Goal: Task Accomplishment & Management: Use online tool/utility

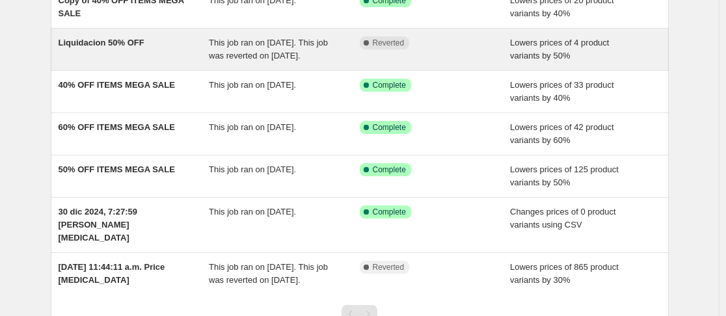
scroll to position [152, 0]
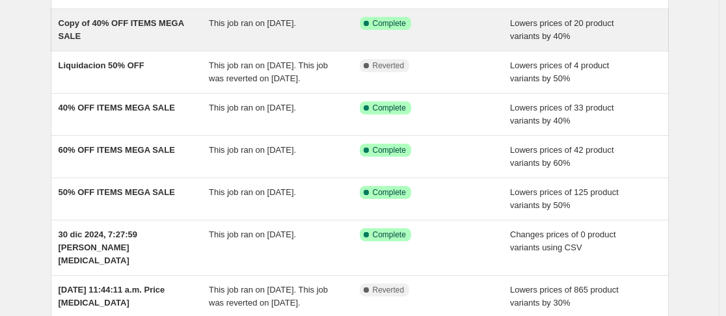
click at [126, 25] on span "Copy of 40% OFF ITEMS MEGA SALE" at bounding box center [122, 29] width 126 height 23
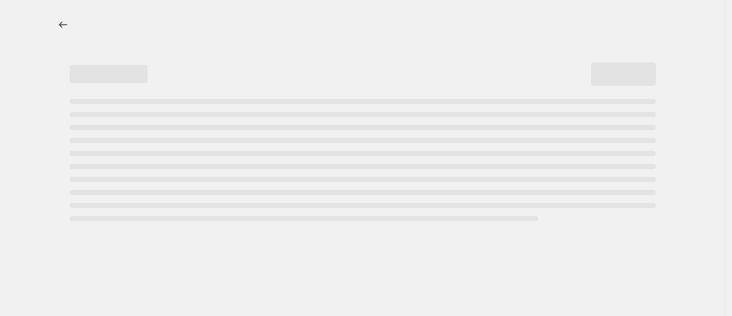
select select "percentage"
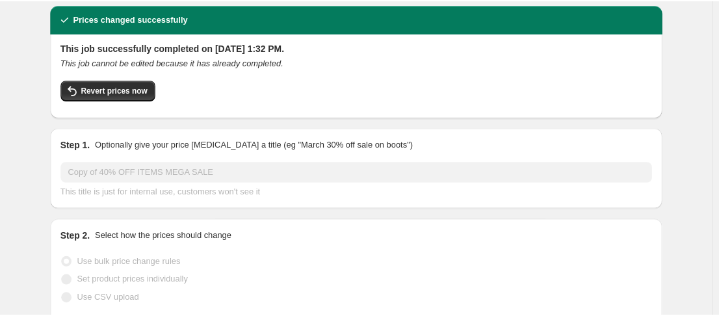
scroll to position [44, 0]
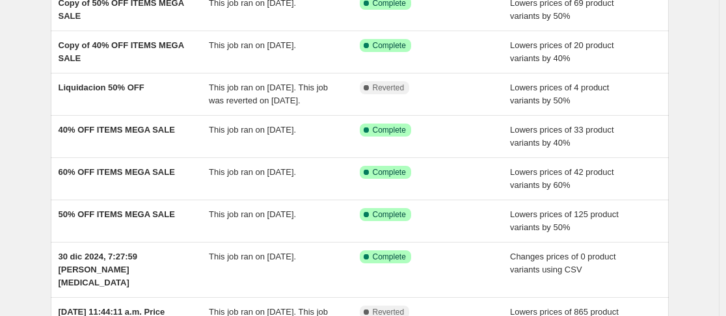
scroll to position [282, 0]
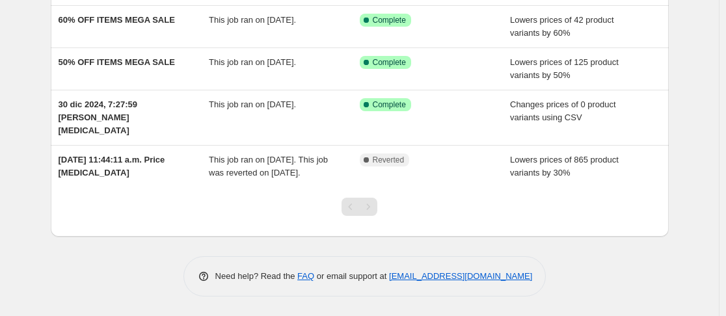
click at [373, 205] on div "Pagination" at bounding box center [368, 207] width 18 height 18
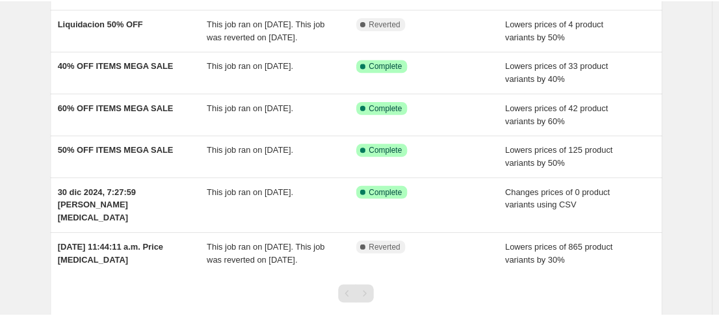
scroll to position [195, 0]
